Goal: Task Accomplishment & Management: Use online tool/utility

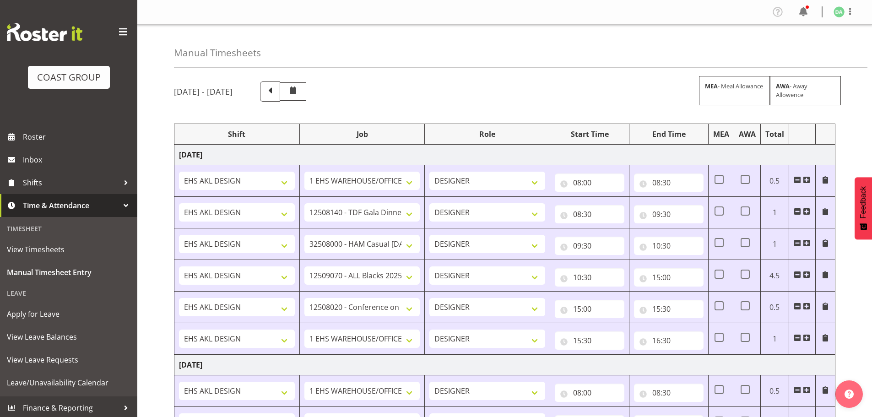
select select "69"
select select "9808"
select select "8664"
select select "9410"
select select "9013"
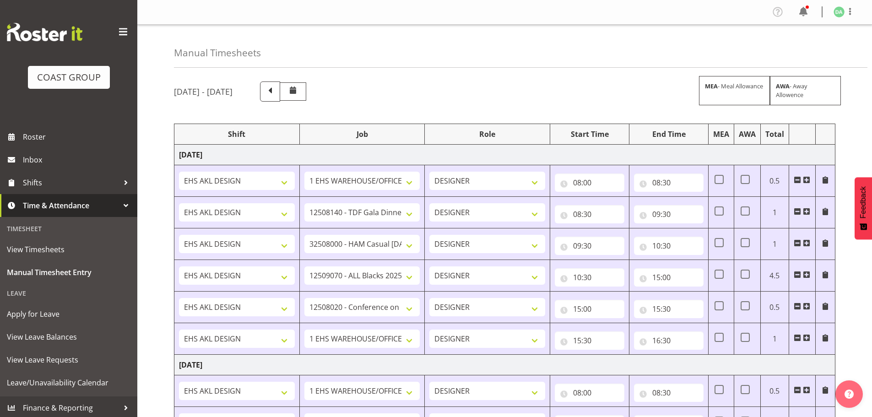
select select "69"
select select "9285"
select select "9141"
select select "69"
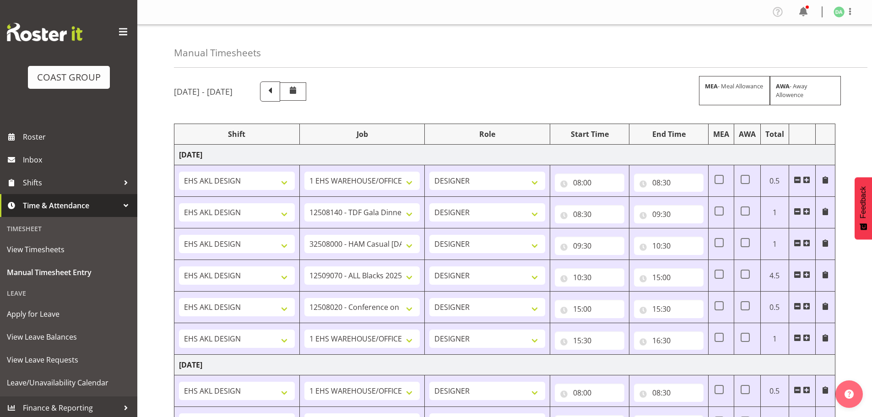
select select "10237"
select select "69"
select select "9410"
select select "8514"
select select "9032"
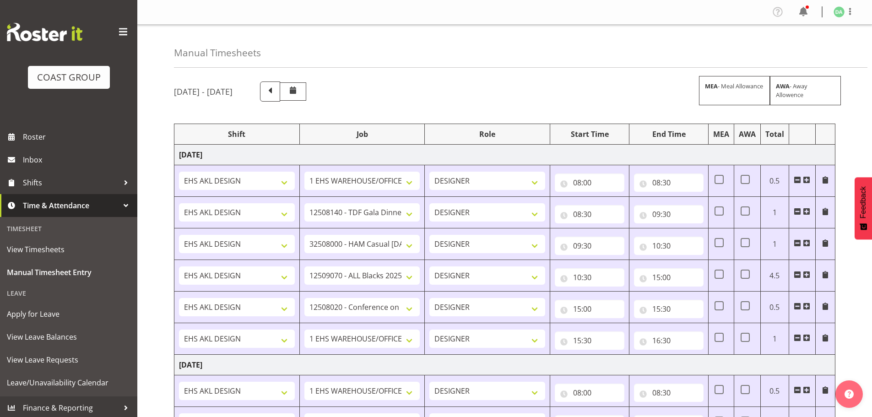
select select "10382"
select select "9410"
select select "69"
